Goal: Navigation & Orientation: Go to known website

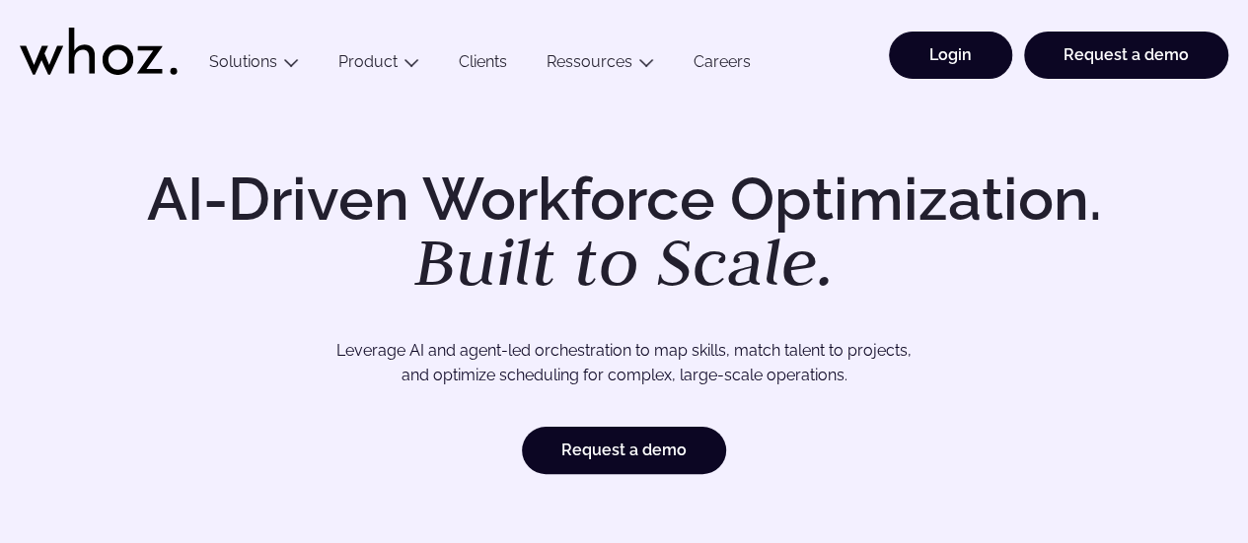
click at [985, 40] on link "Login" at bounding box center [950, 55] width 123 height 47
click at [954, 64] on link "Login" at bounding box center [950, 55] width 123 height 47
click at [963, 61] on link "Login" at bounding box center [950, 55] width 123 height 47
